Goal: Check status: Check status

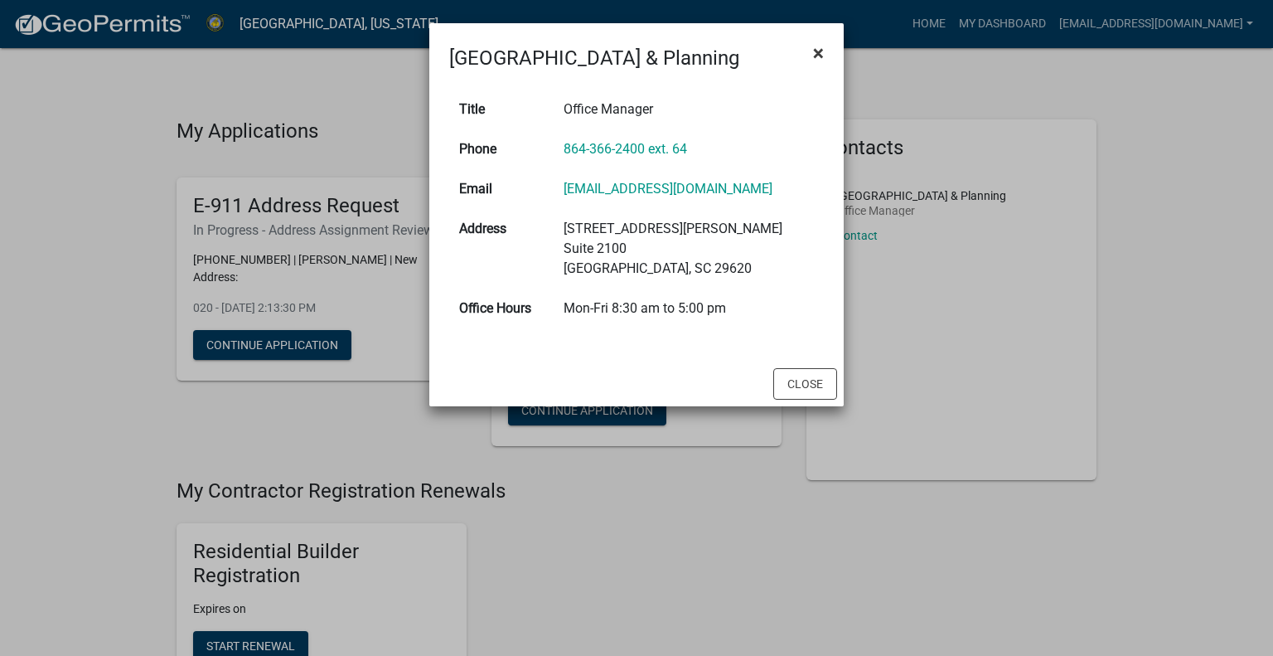
click at [819, 46] on span "×" at bounding box center [818, 52] width 11 height 23
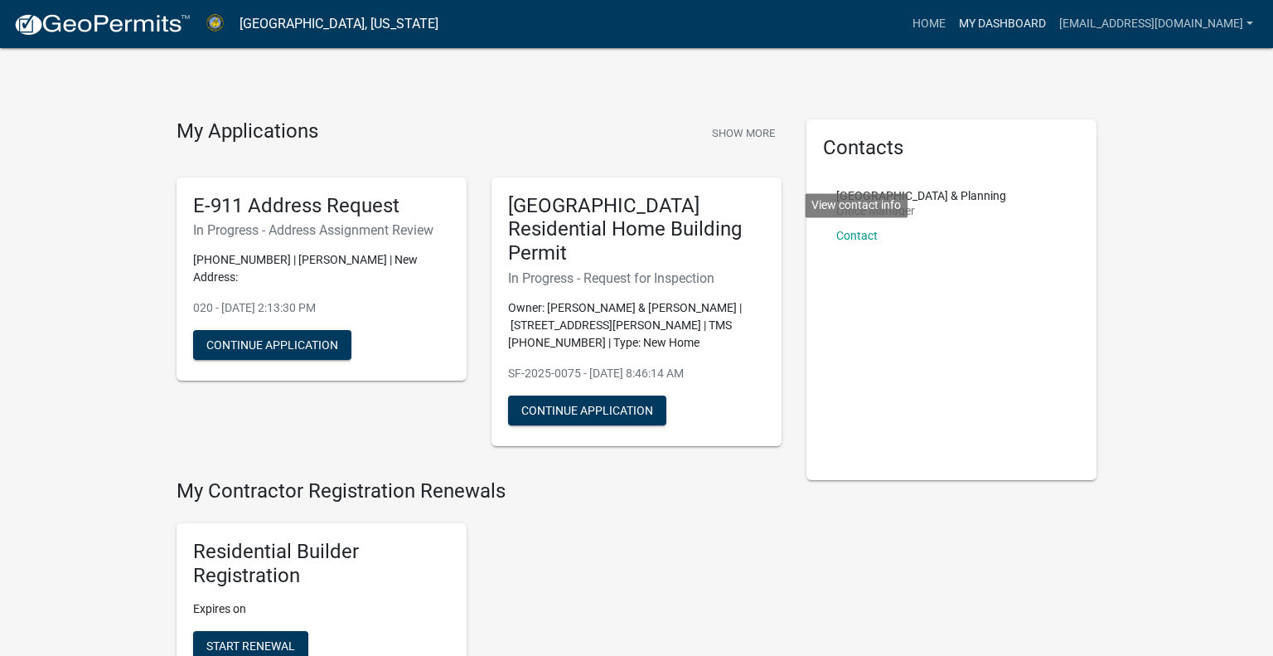
click at [990, 20] on link "My Dashboard" at bounding box center [1002, 23] width 100 height 31
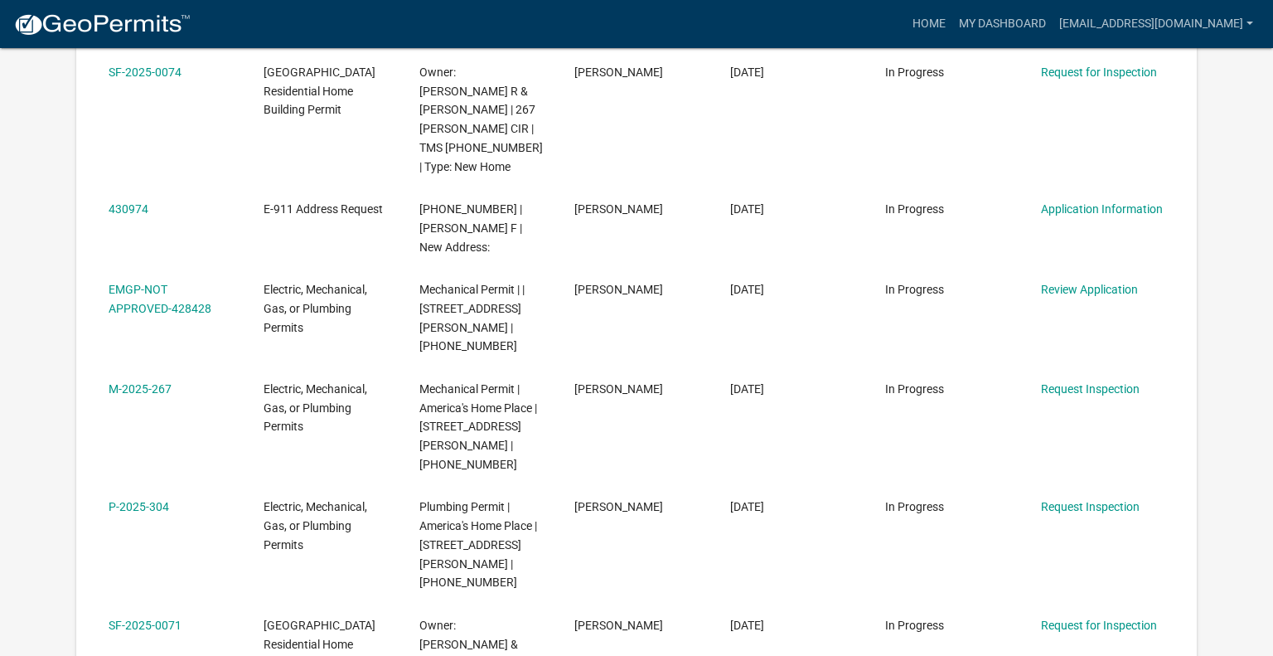
scroll to position [602, 0]
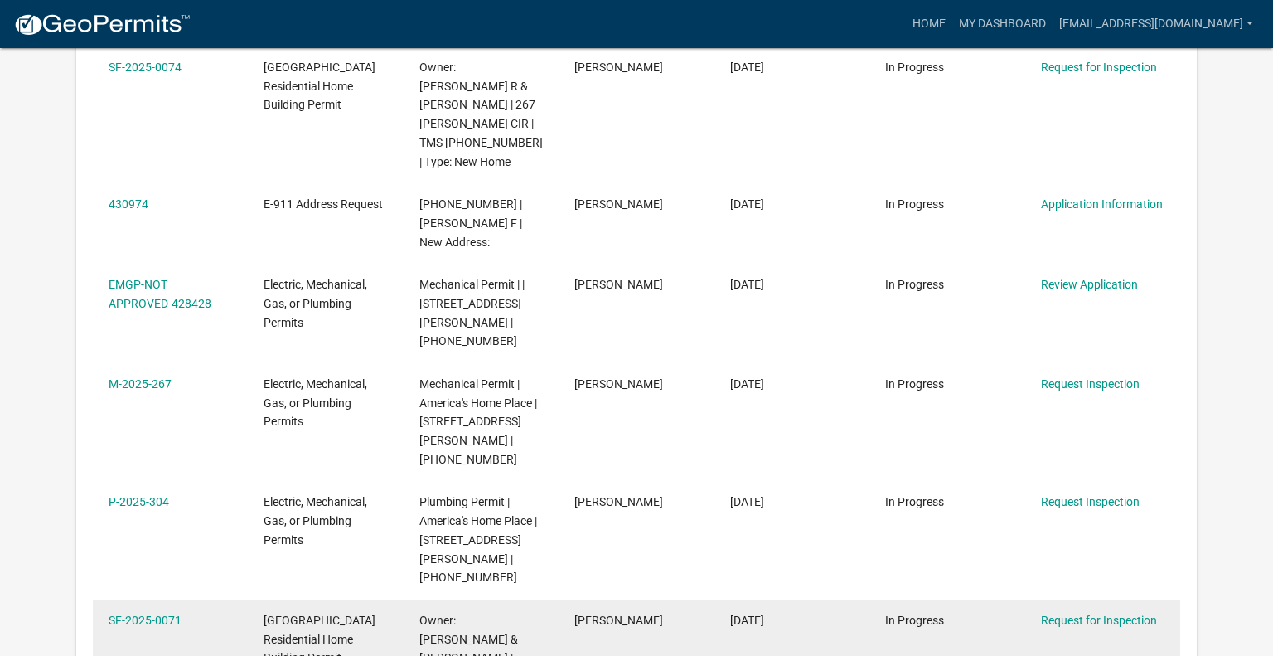
click at [169, 613] on link "SF-2025-0071" at bounding box center [145, 619] width 73 height 13
click at [171, 613] on link "SF-2025-0071" at bounding box center [145, 619] width 73 height 13
